Goal: Transaction & Acquisition: Book appointment/travel/reservation

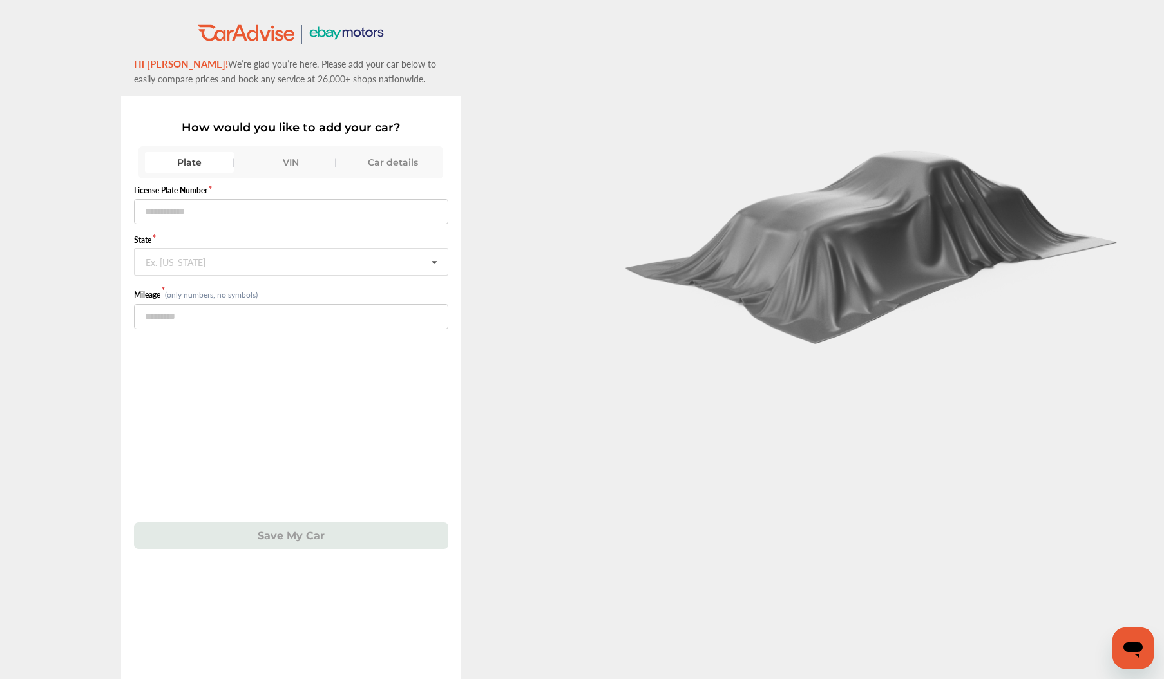
click at [396, 165] on div "Car details" at bounding box center [393, 162] width 89 height 21
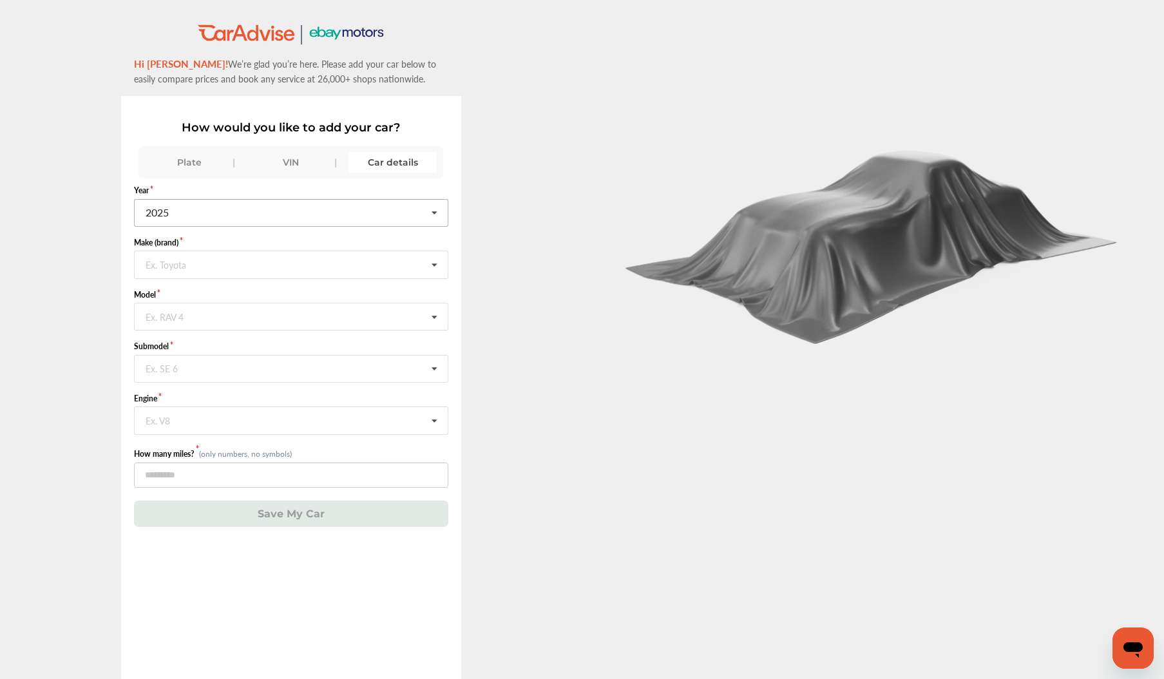
click at [436, 214] on icon at bounding box center [435, 214] width 22 height 28
drag, startPoint x: 174, startPoint y: 277, endPoint x: 182, endPoint y: 276, distance: 8.4
click at [174, 276] on div "2004" at bounding box center [291, 280] width 312 height 27
click at [434, 267] on icon at bounding box center [435, 265] width 22 height 28
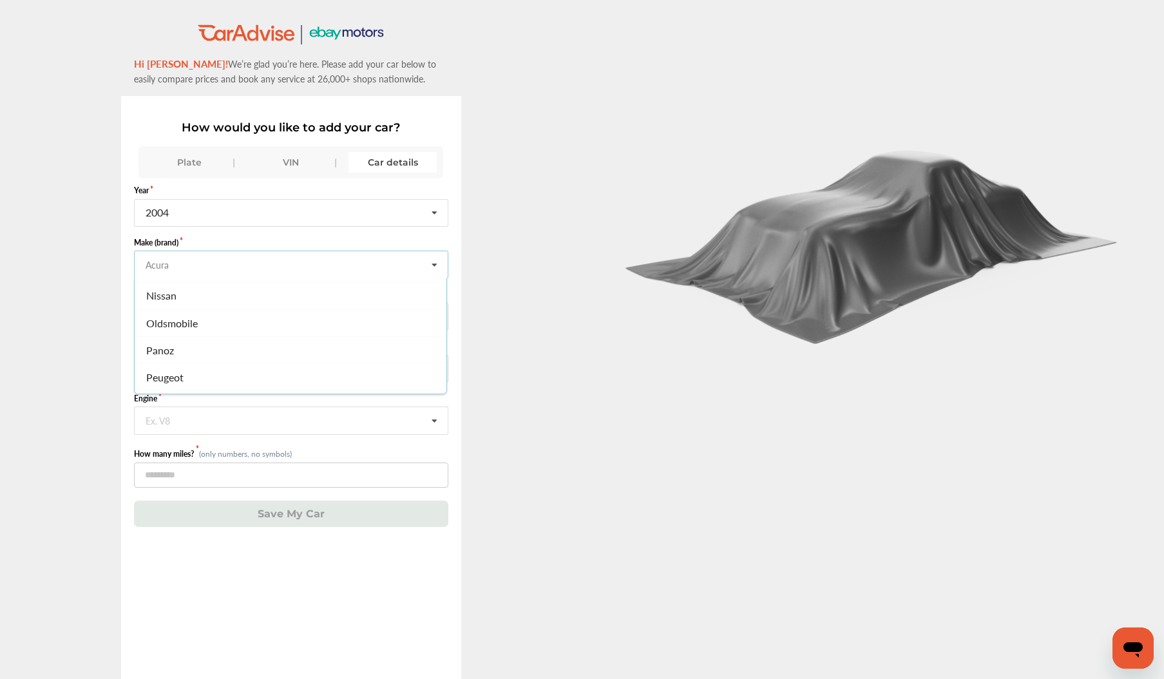
scroll to position [1064, 0]
click at [168, 286] on span "Nissan" at bounding box center [161, 286] width 30 height 15
click at [436, 317] on icon at bounding box center [435, 317] width 22 height 28
click at [168, 340] on span "350Z" at bounding box center [158, 343] width 24 height 15
click at [434, 370] on icon at bounding box center [435, 370] width 22 height 28
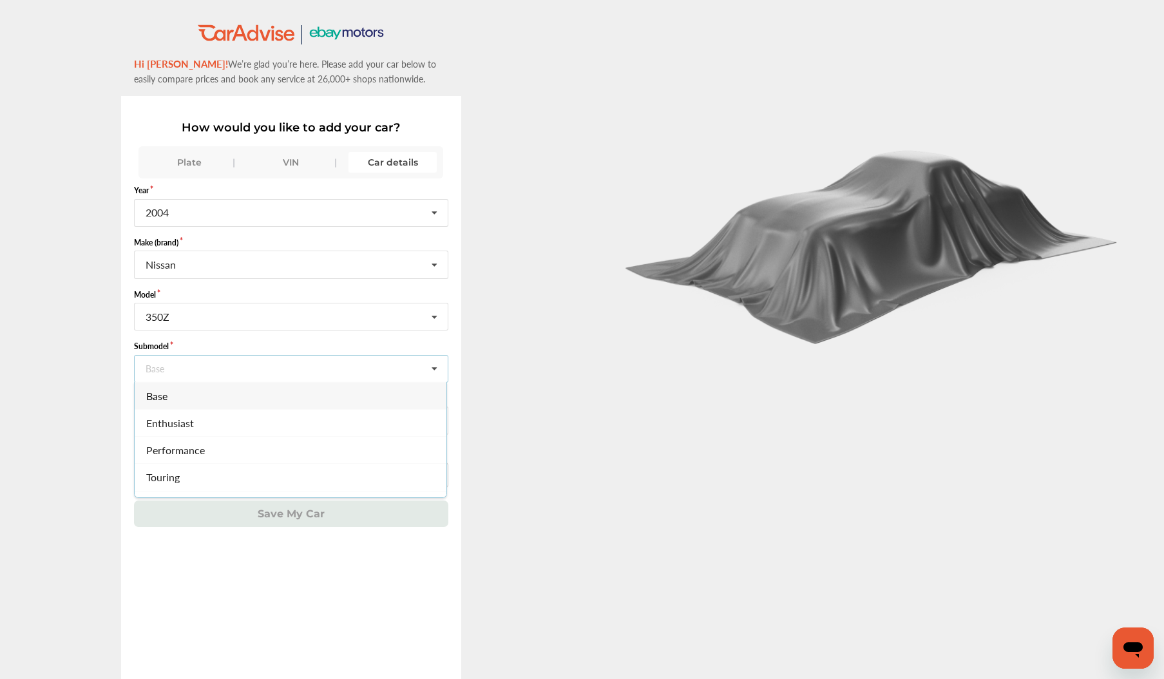
click at [267, 450] on div "Performance" at bounding box center [291, 449] width 312 height 27
click at [437, 419] on icon at bounding box center [435, 421] width 22 height 28
click at [276, 447] on div "3.5L V6 (VQ35DE) GAS FI" at bounding box center [291, 447] width 312 height 27
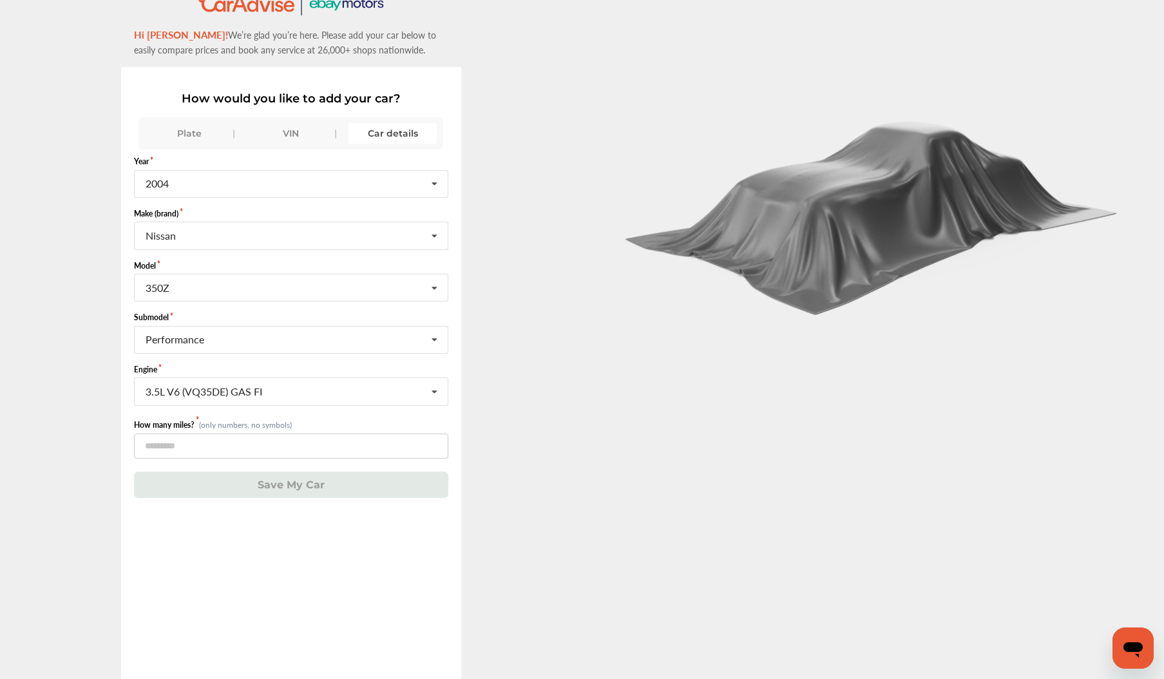
scroll to position [30, 0]
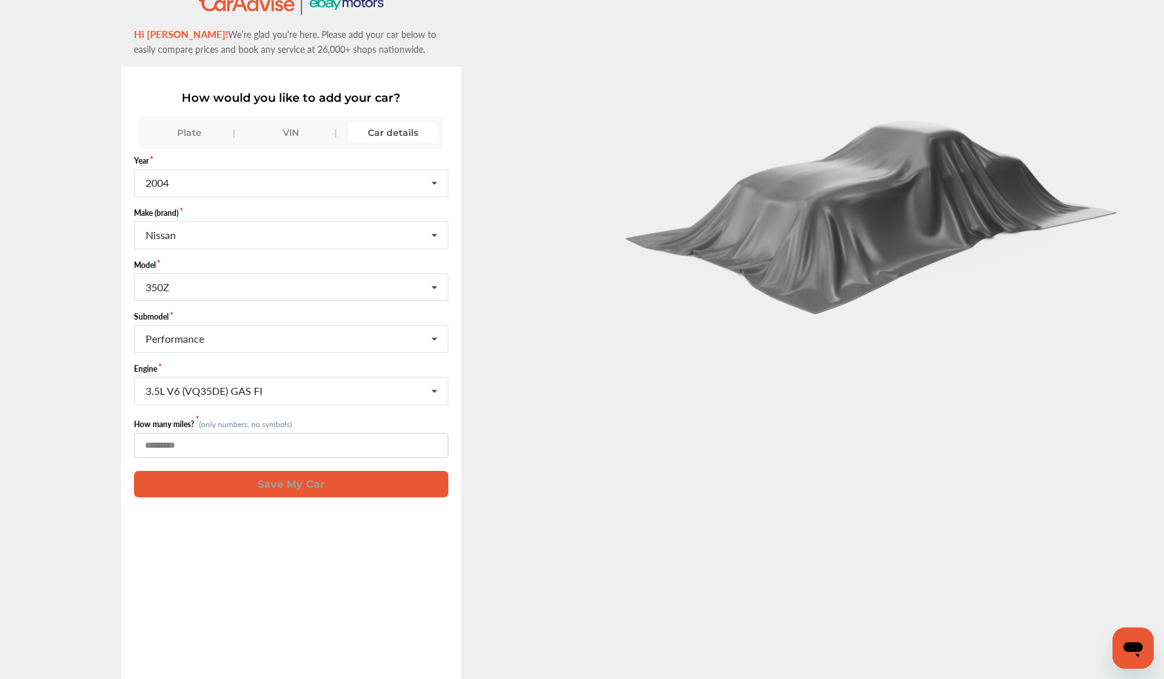
click at [436, 446] on input "*" at bounding box center [291, 445] width 314 height 25
type input "*"
type input "******"
click at [285, 484] on button "Save My Car" at bounding box center [291, 484] width 314 height 26
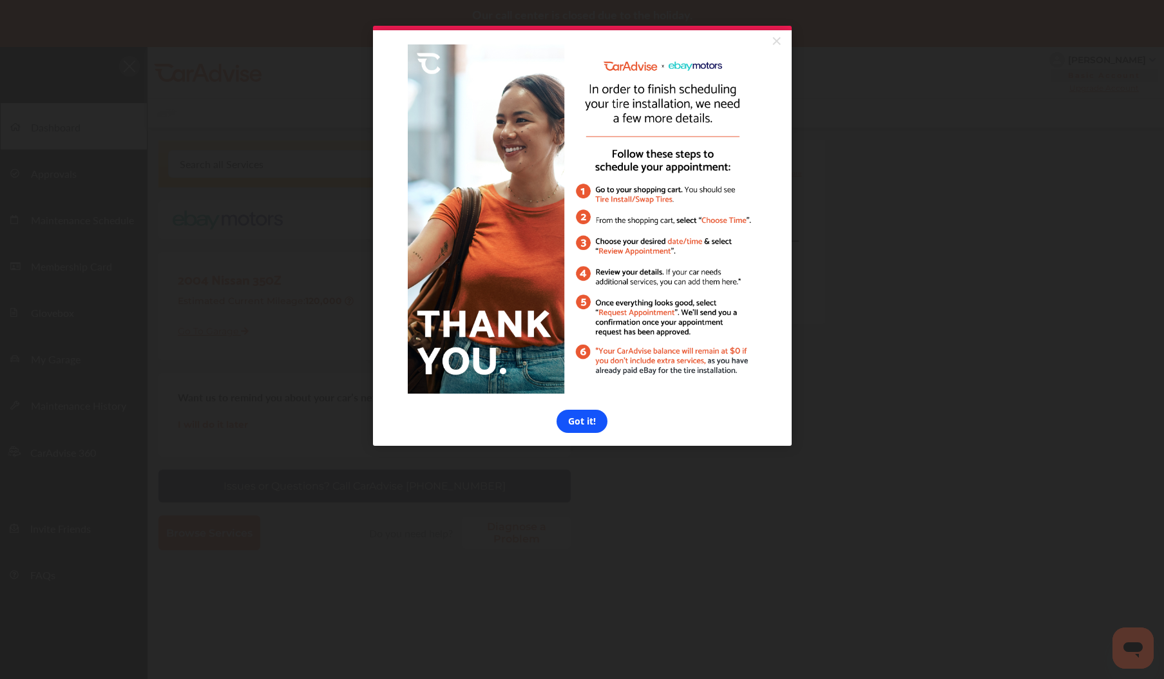
click at [582, 425] on link "Got it!" at bounding box center [582, 421] width 51 height 23
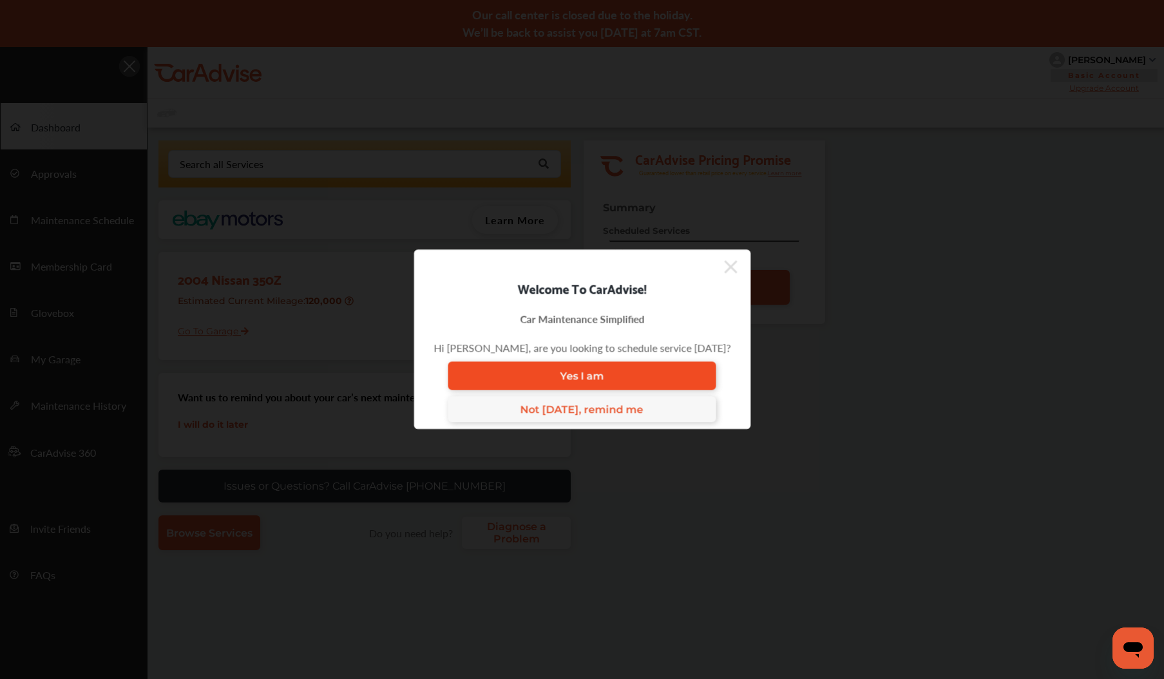
click at [581, 373] on span "Yes I am" at bounding box center [582, 376] width 44 height 12
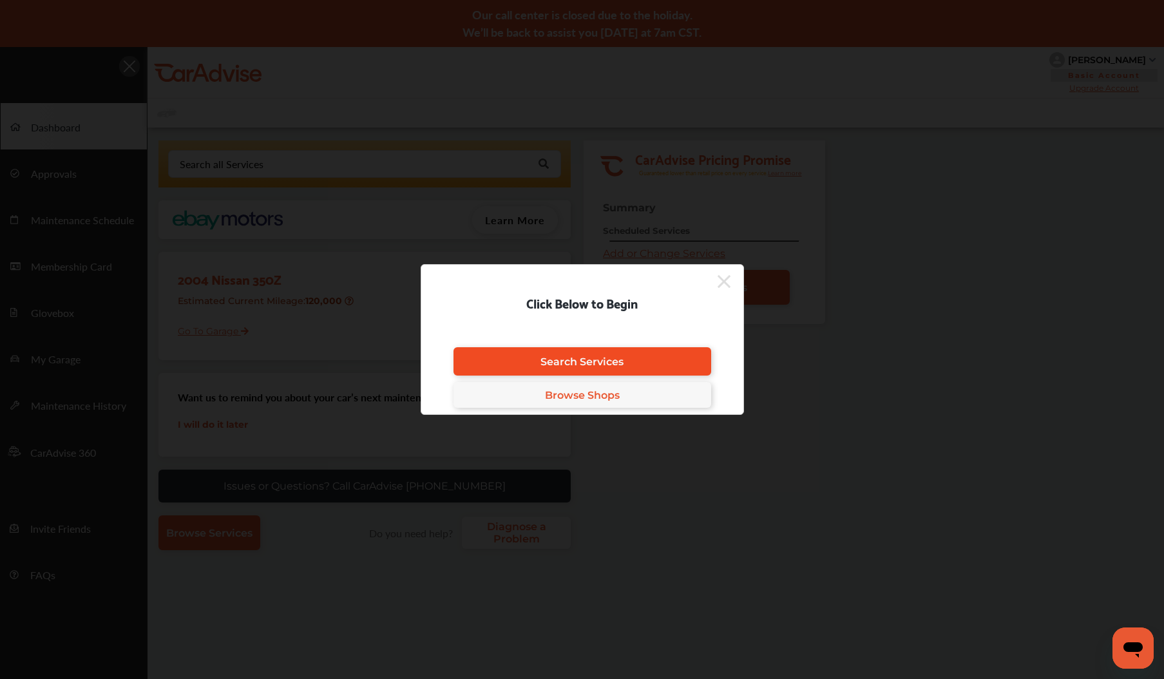
click at [585, 363] on span "Search Services" at bounding box center [582, 362] width 83 height 12
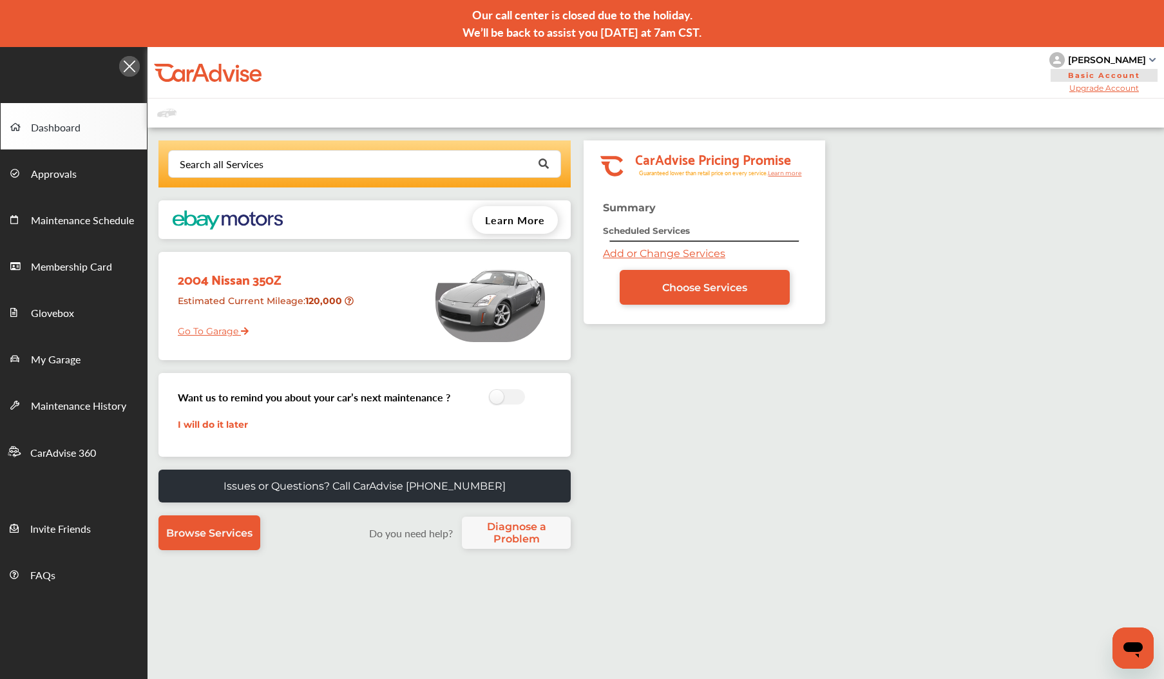
click at [735, 287] on span "Choose Services" at bounding box center [704, 288] width 85 height 12
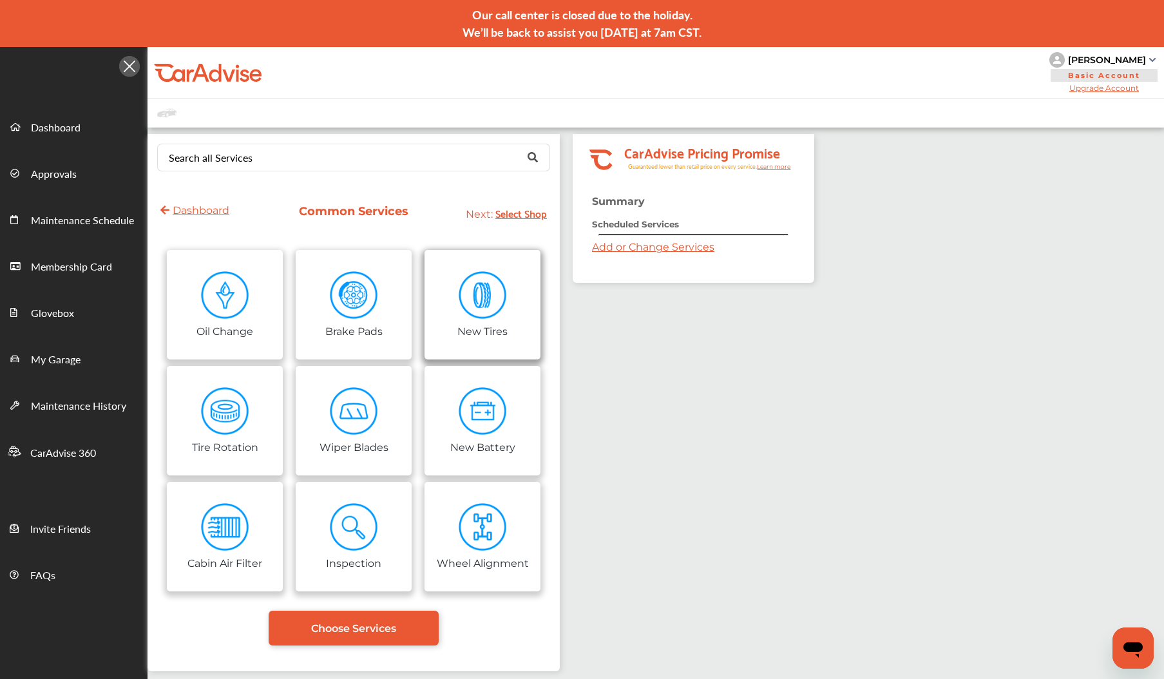
click at [499, 293] on img at bounding box center [483, 295] width 48 height 48
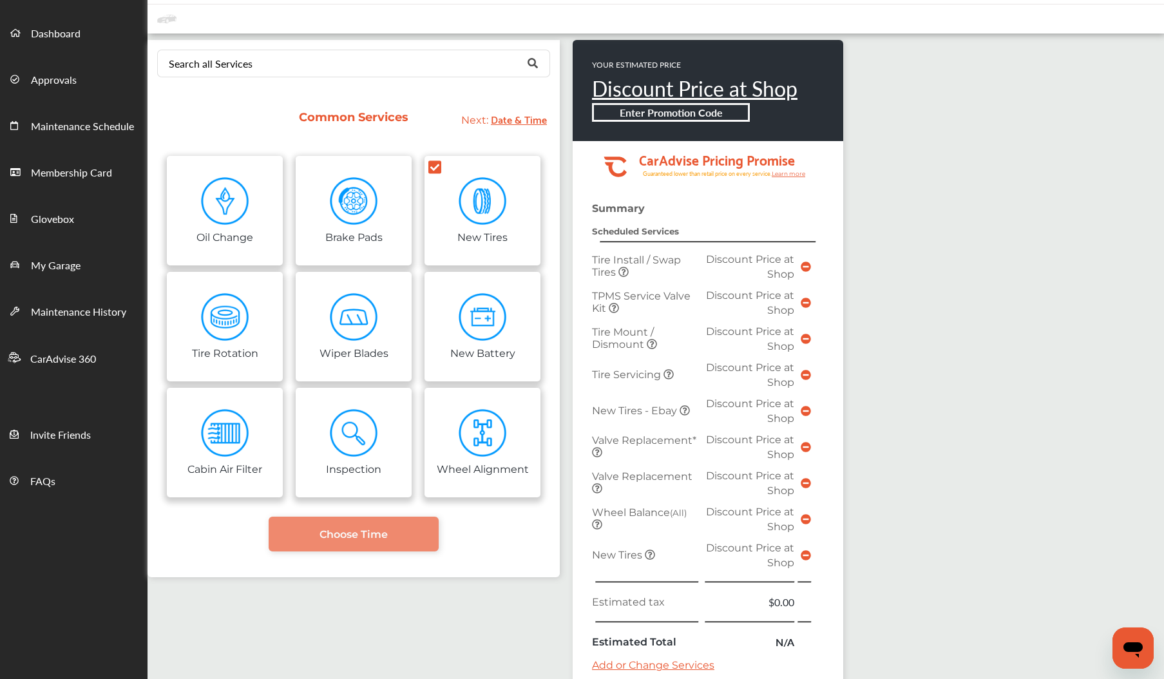
scroll to position [95, 0]
click at [811, 266] on icon at bounding box center [806, 266] width 10 height 10
drag, startPoint x: 820, startPoint y: 263, endPoint x: 803, endPoint y: 262, distance: 17.4
click at [811, 263] on icon at bounding box center [806, 266] width 10 height 10
click at [642, 258] on span "Tire Install / Swap Tires" at bounding box center [636, 265] width 89 height 24
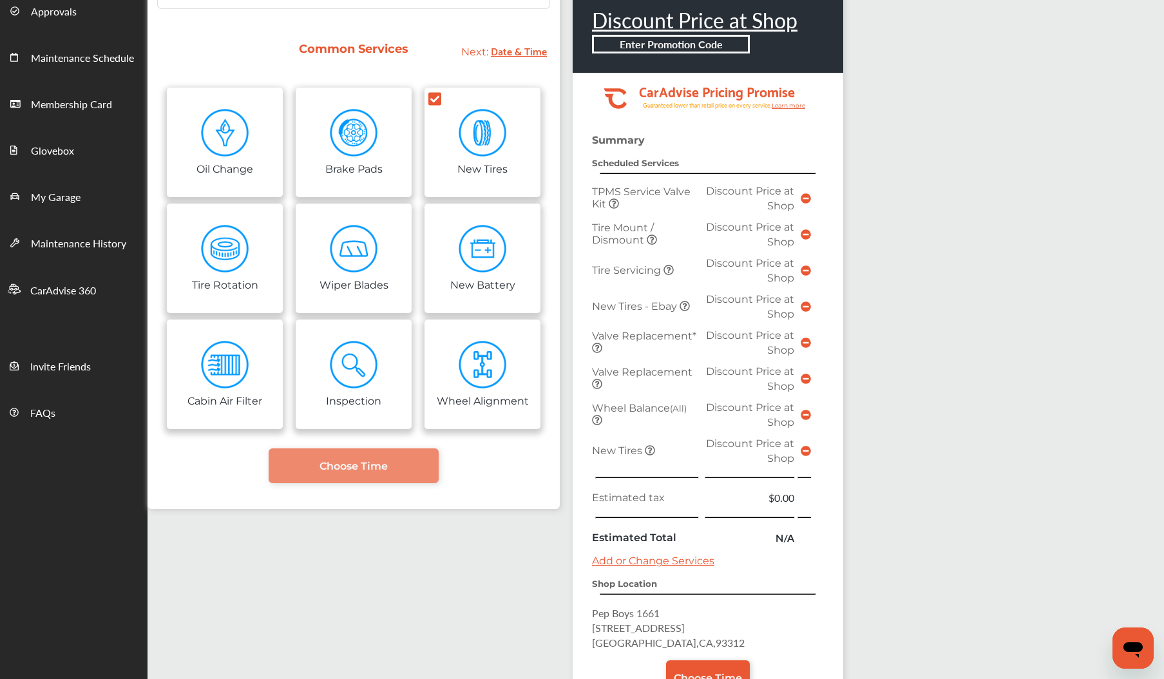
scroll to position [154, 0]
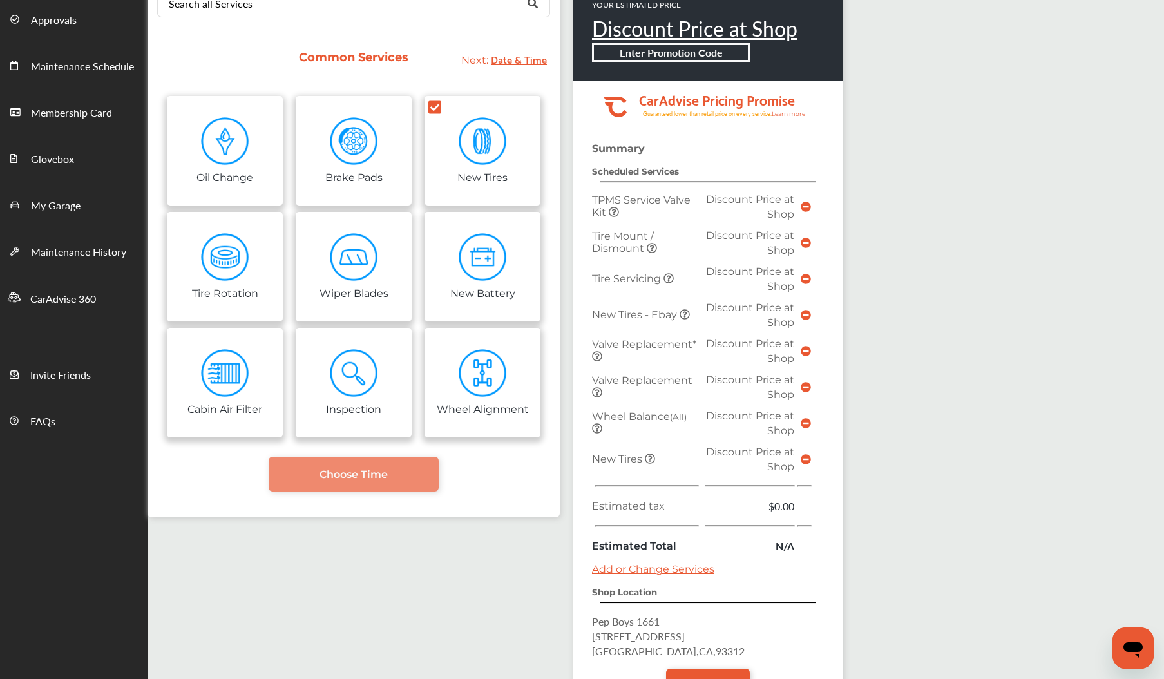
click at [811, 242] on icon at bounding box center [806, 243] width 10 height 10
click at [644, 240] on span "Tire Mount / Dismount" at bounding box center [623, 242] width 62 height 24
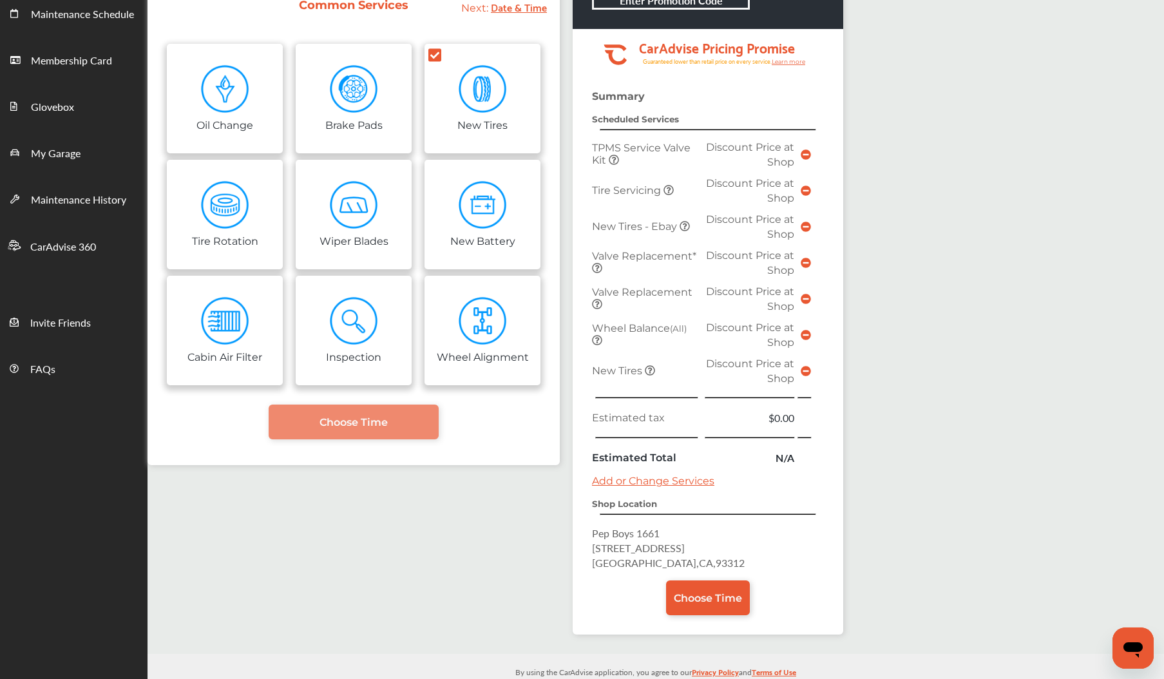
scroll to position [203, 0]
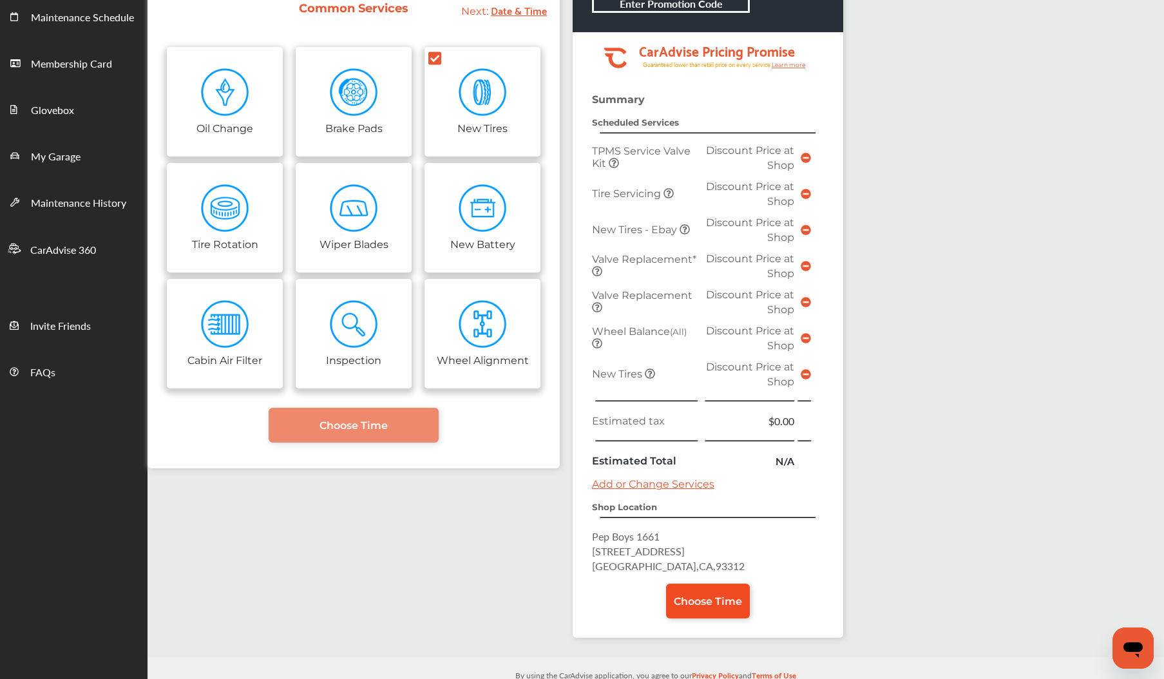
click at [730, 599] on span "Choose Time" at bounding box center [708, 601] width 68 height 12
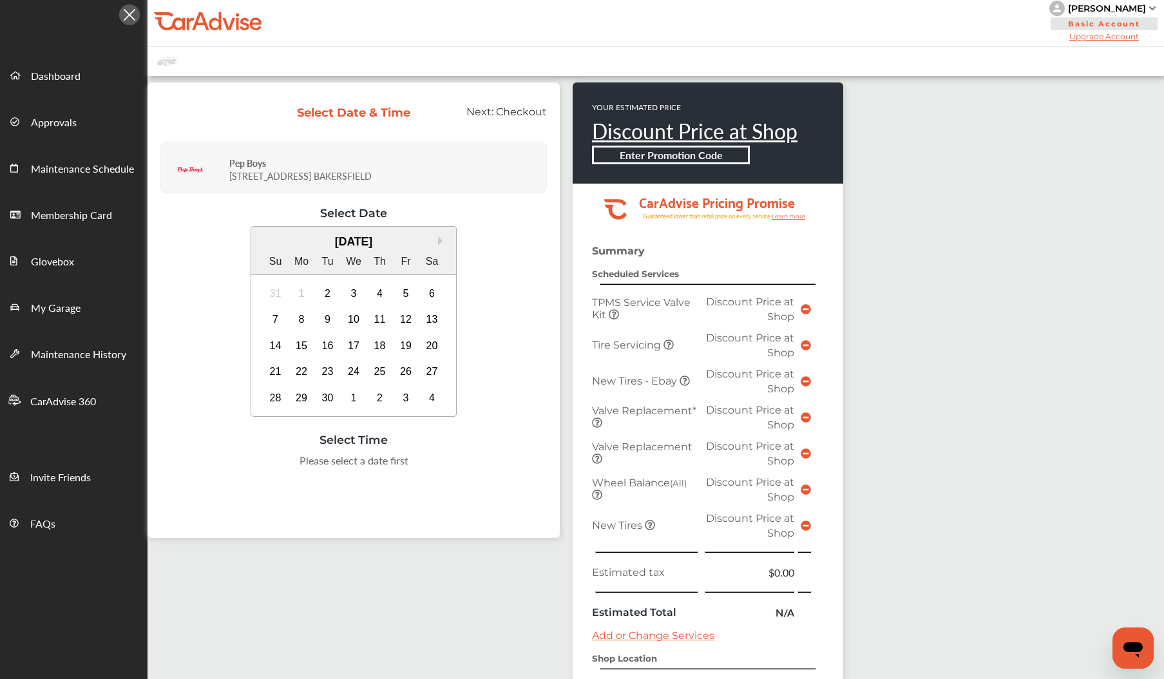
scroll to position [52, 0]
click at [364, 319] on div "10" at bounding box center [353, 319] width 21 height 21
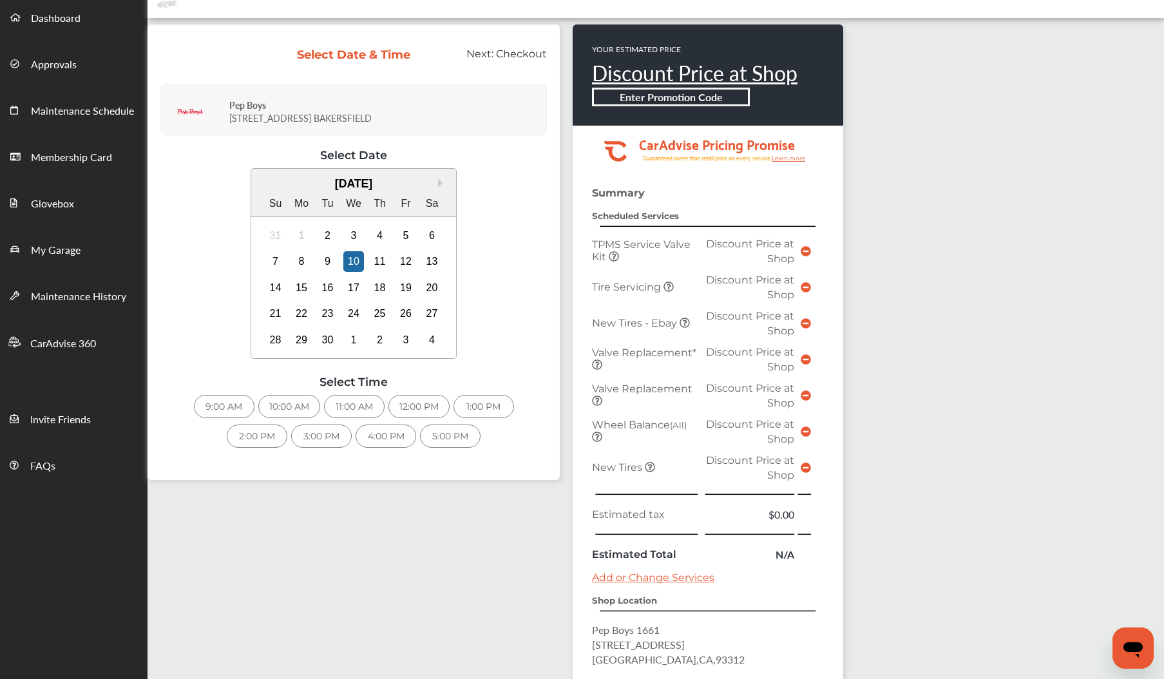
scroll to position [113, 0]
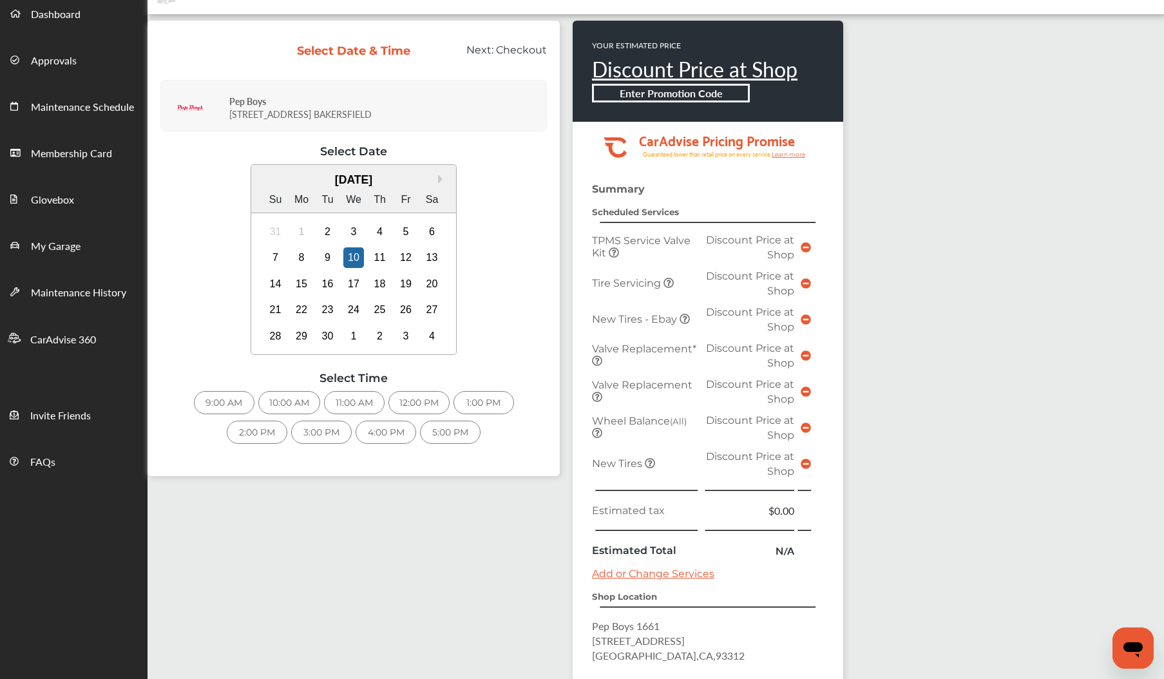
click at [233, 405] on div "9:00 AM" at bounding box center [224, 402] width 61 height 23
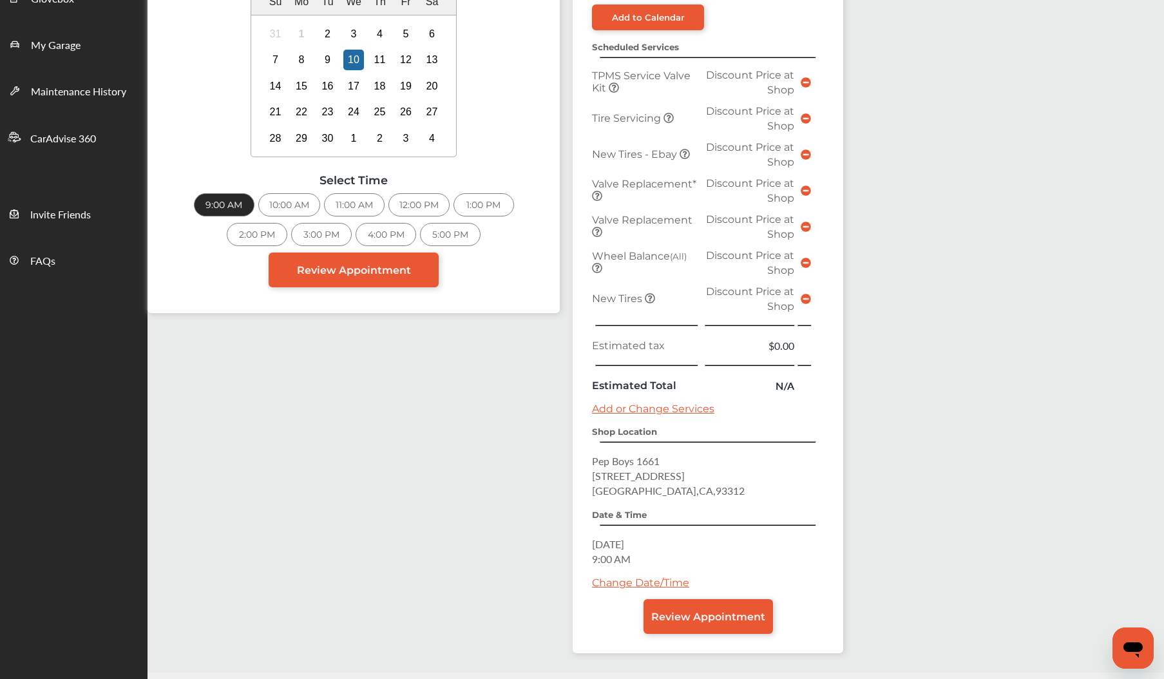
scroll to position [323, 0]
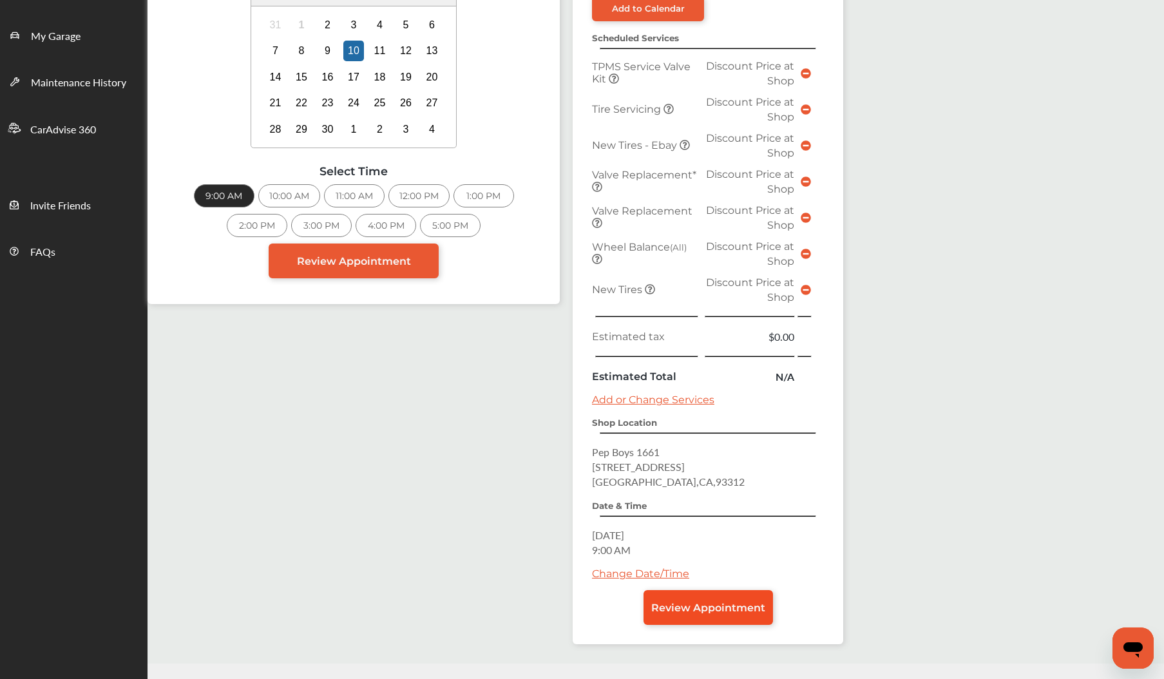
click at [725, 611] on span "Review Appointment" at bounding box center [708, 608] width 114 height 12
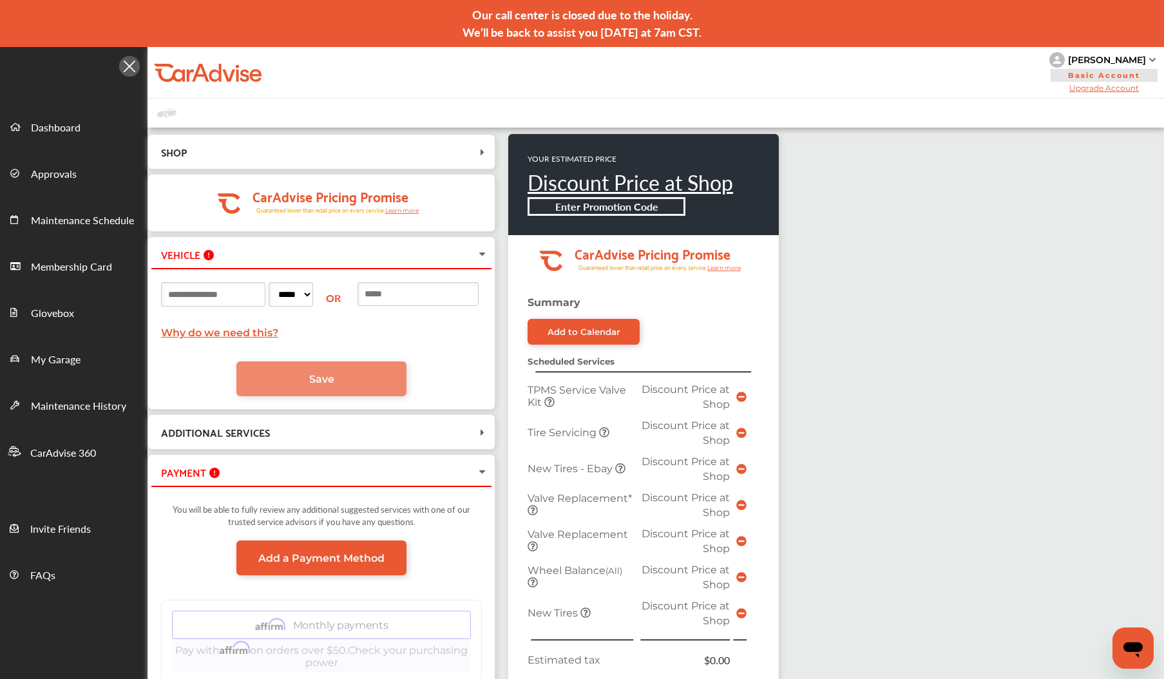
click at [225, 296] on input at bounding box center [213, 294] width 104 height 24
type input "*******"
select select "**"
click at [334, 374] on span "Save" at bounding box center [321, 379] width 25 height 12
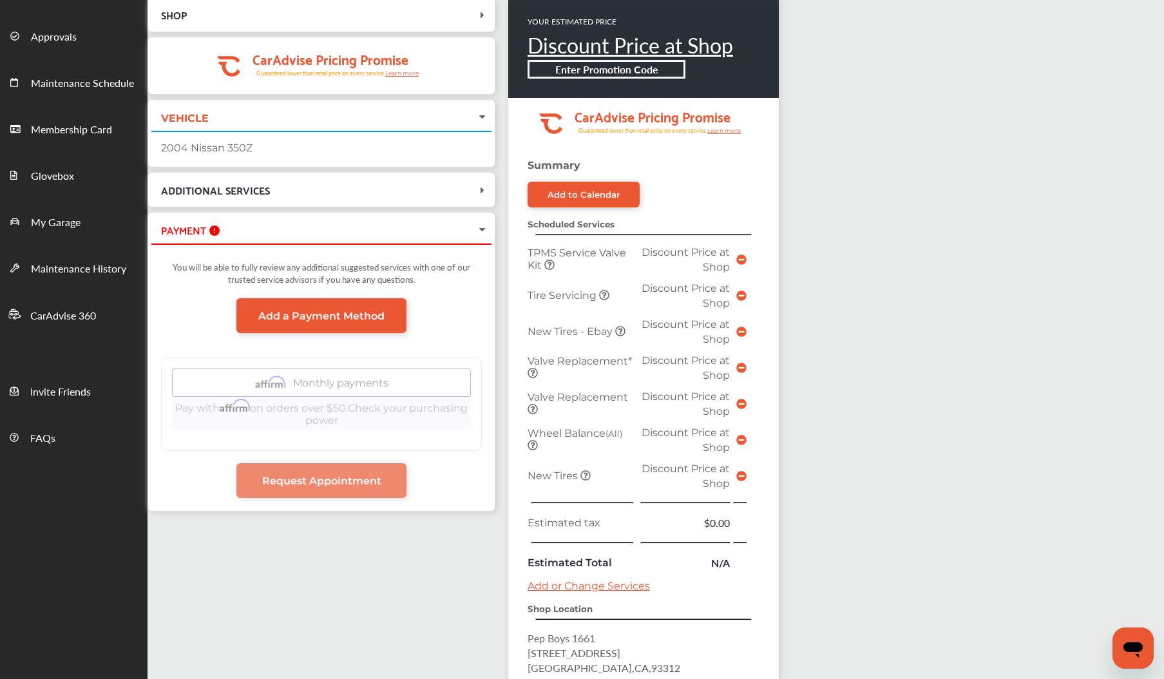
scroll to position [128, 0]
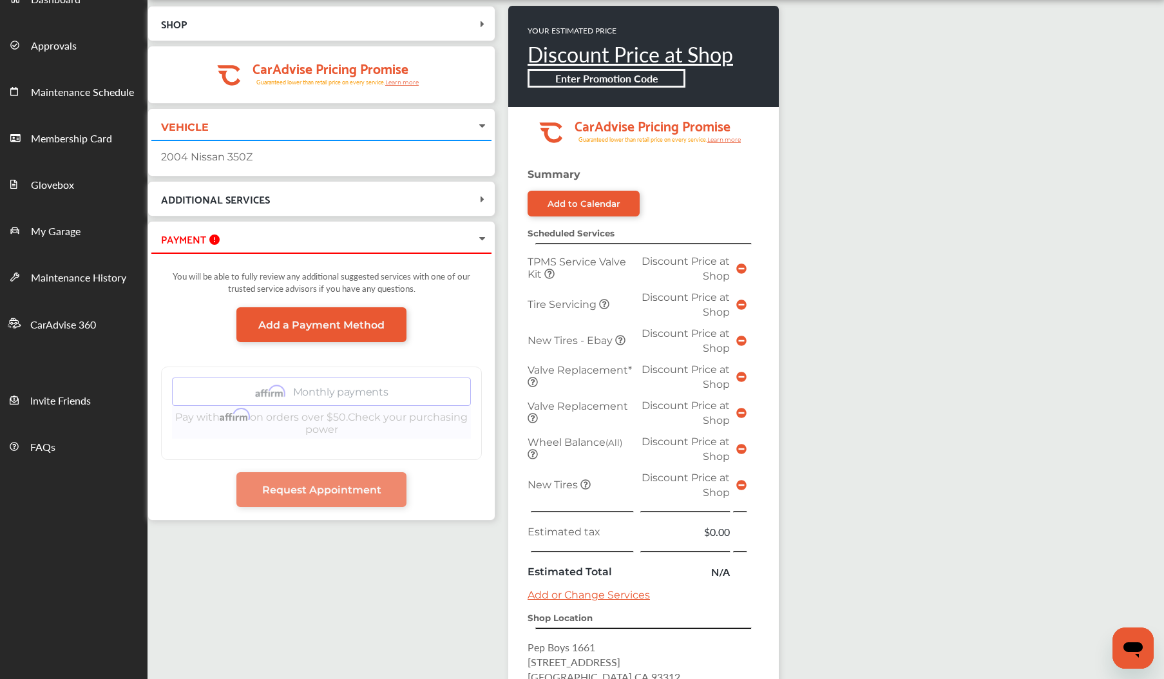
click at [488, 236] on icon at bounding box center [482, 239] width 10 height 13
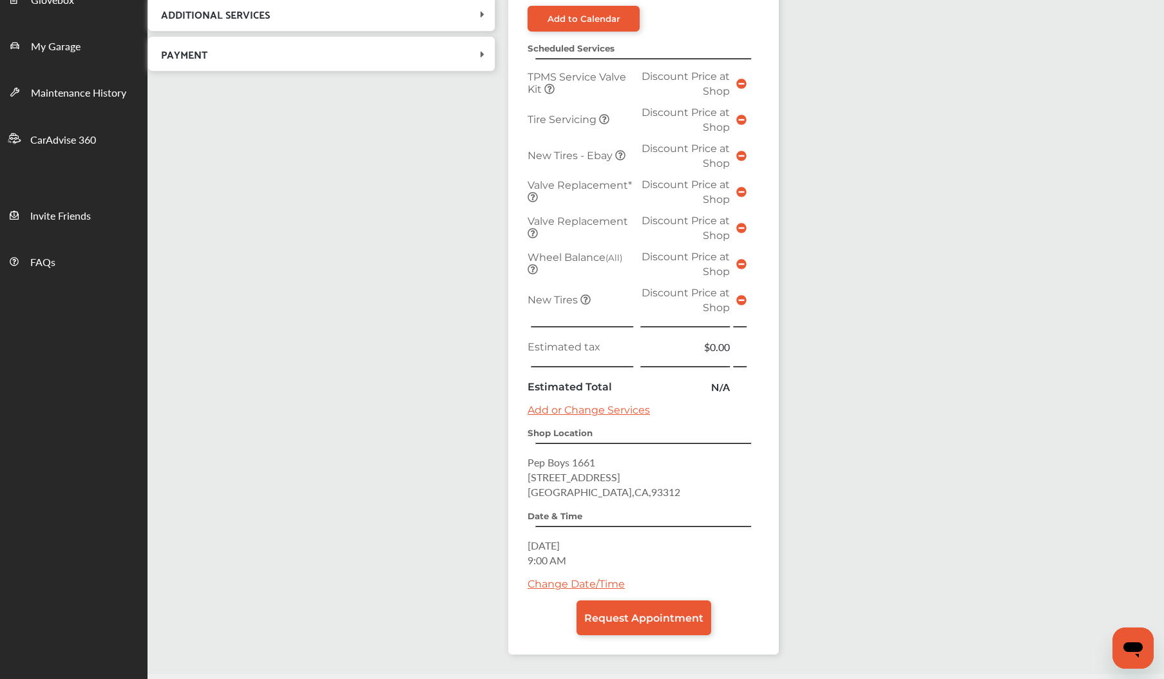
scroll to position [307, 0]
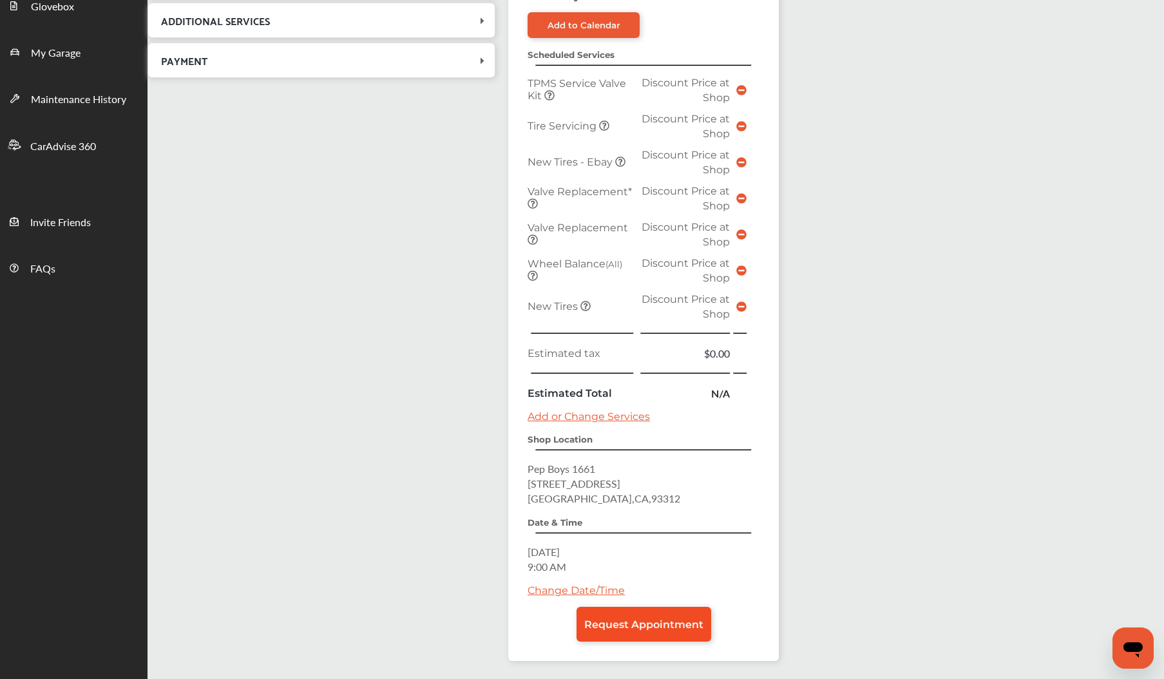
click at [664, 624] on span "Request Appointment" at bounding box center [643, 625] width 119 height 12
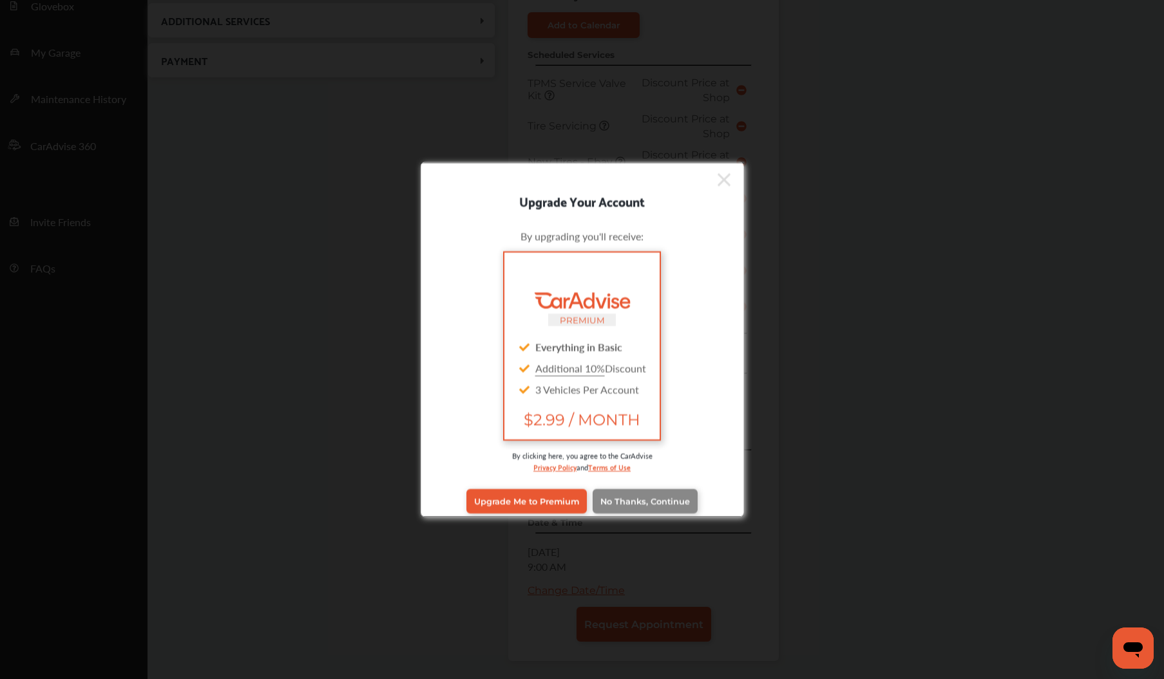
click at [671, 498] on span "No Thanks, Continue" at bounding box center [645, 501] width 90 height 10
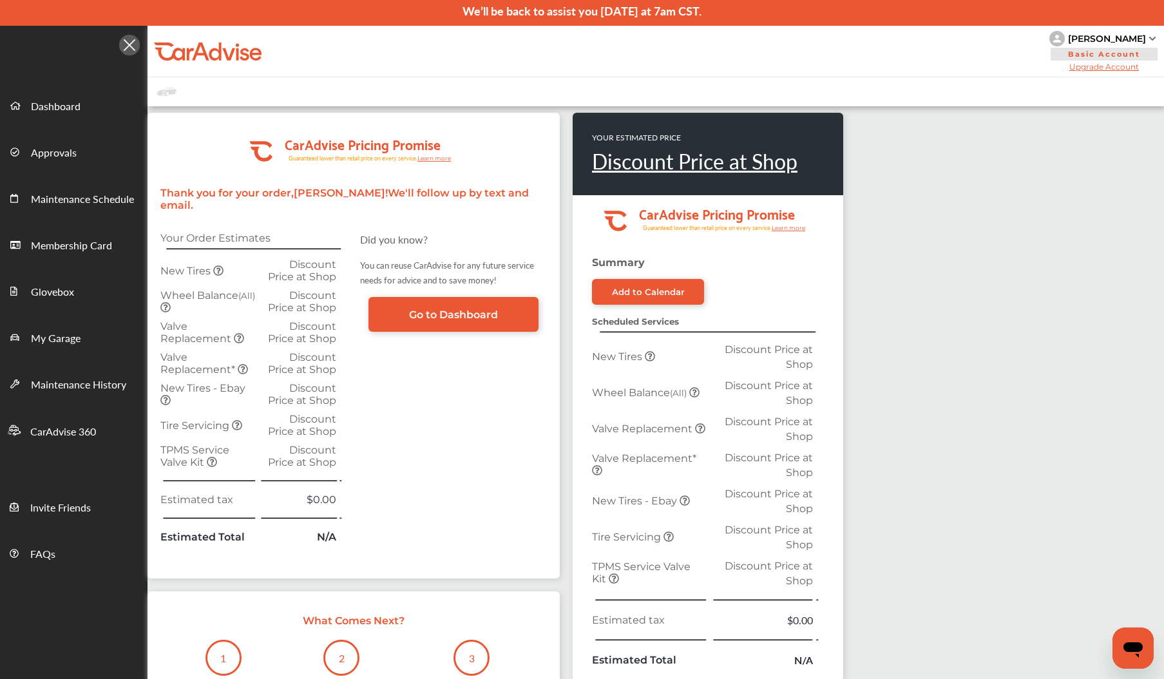
scroll to position [19, 0]
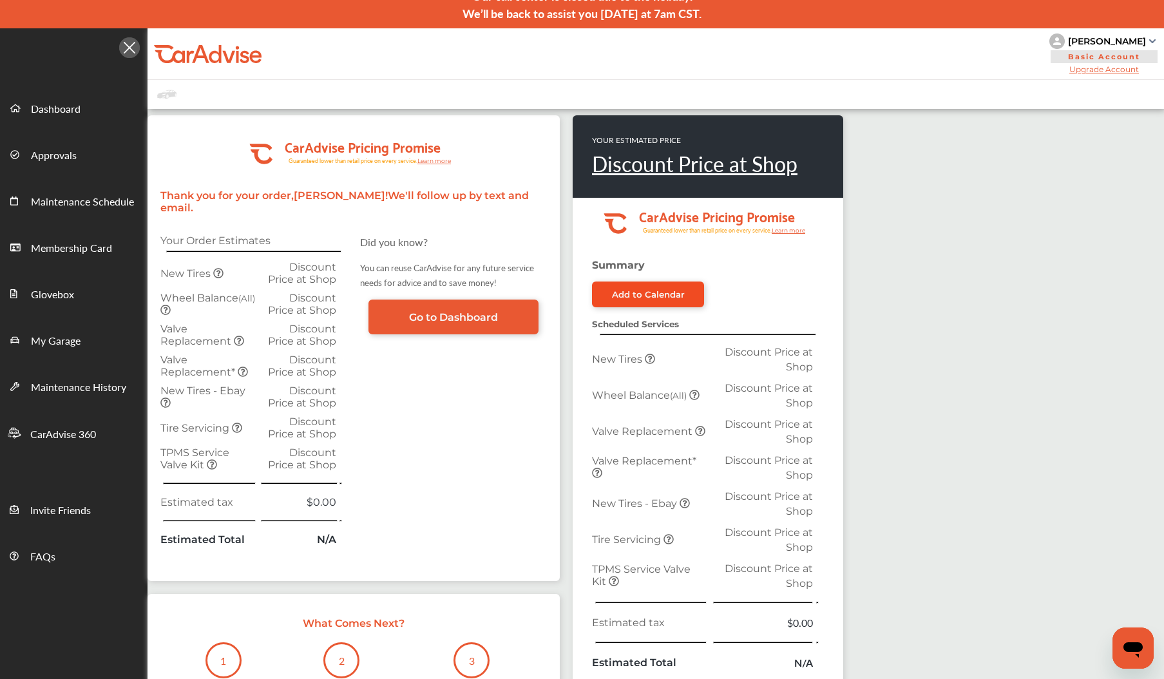
click at [680, 295] on div "Add to Calendar" at bounding box center [648, 294] width 73 height 10
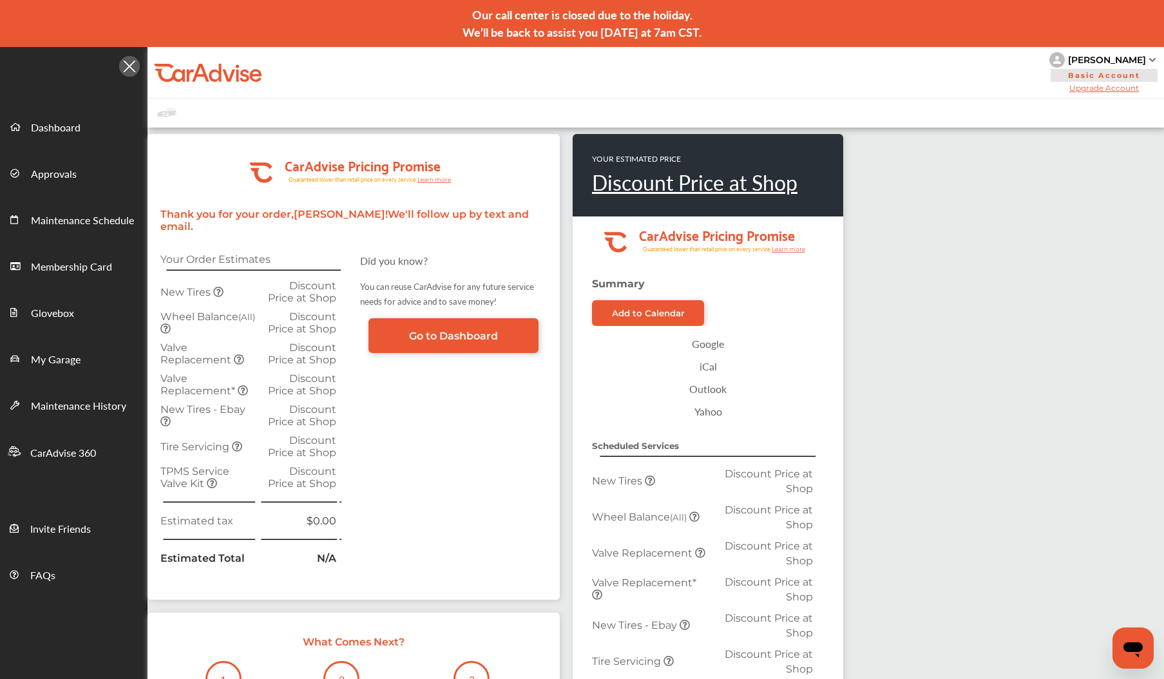
scroll to position [0, 0]
click at [472, 330] on span "Go to Dashboard" at bounding box center [453, 336] width 89 height 12
